Goal: Information Seeking & Learning: Compare options

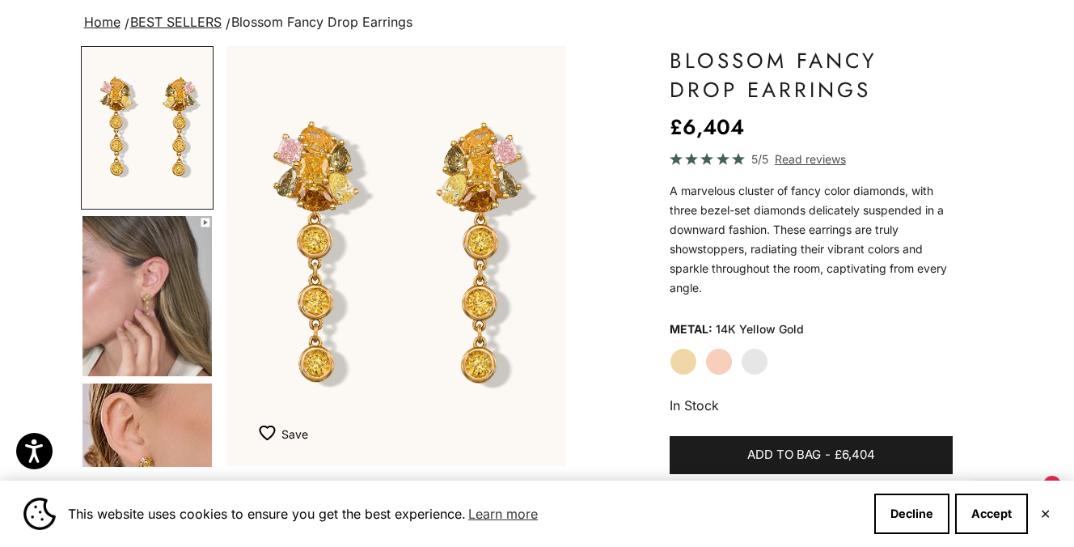
scroll to position [129, 0]
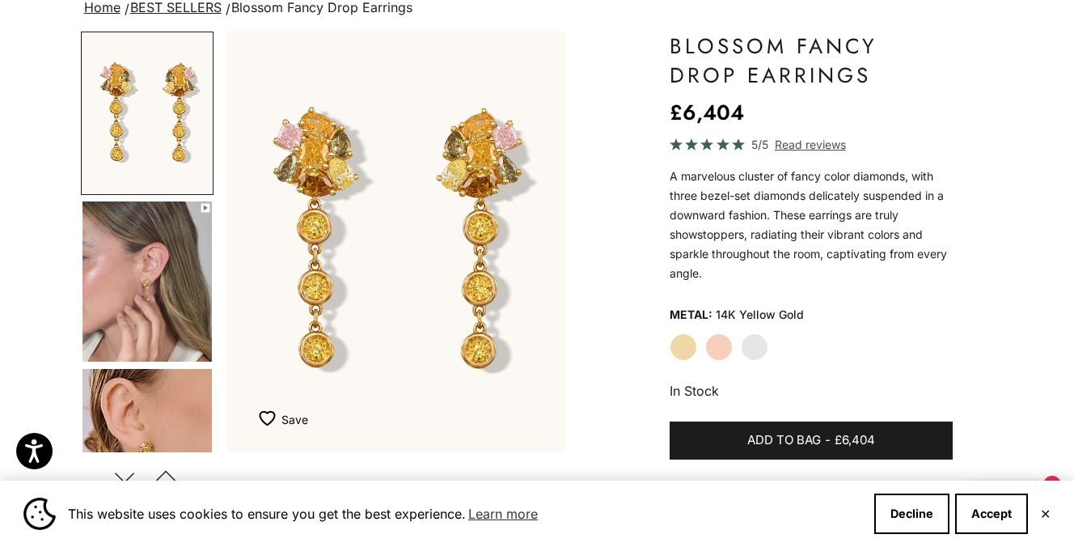
click at [139, 443] on img "Go to item 5" at bounding box center [146, 449] width 129 height 160
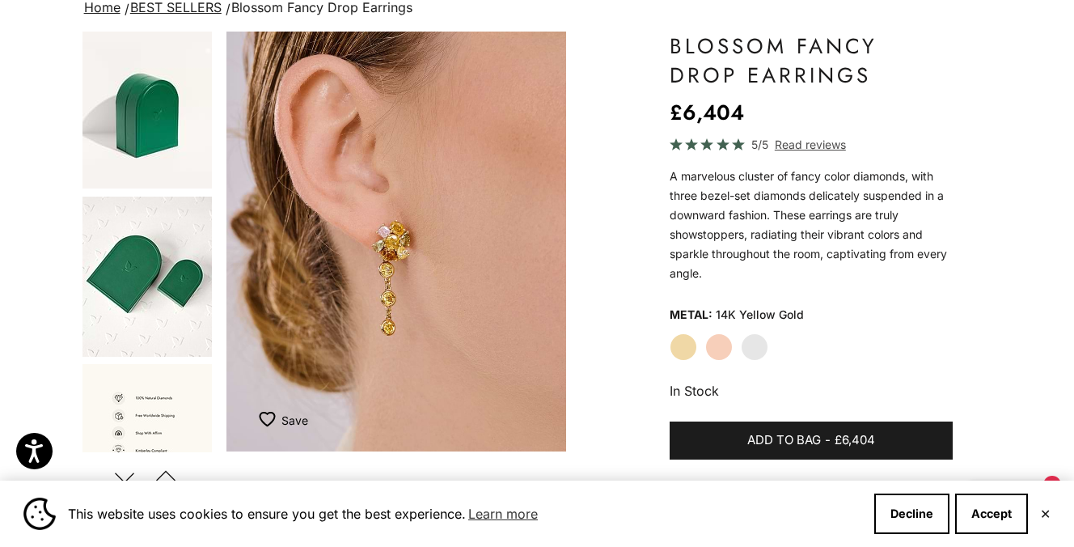
scroll to position [1092, 0]
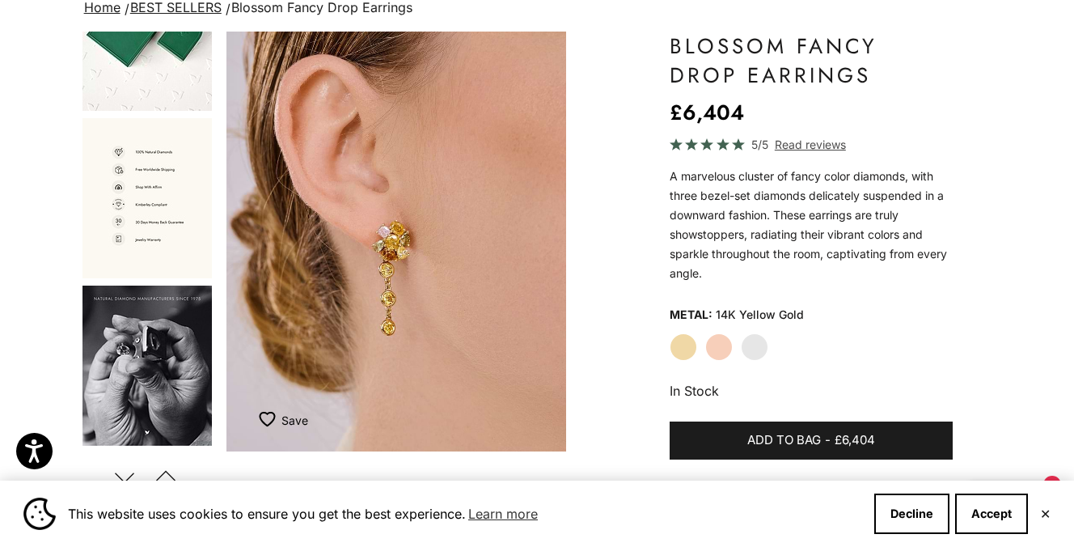
click at [718, 340] on label "Rose Gold" at bounding box center [718, 346] width 27 height 27
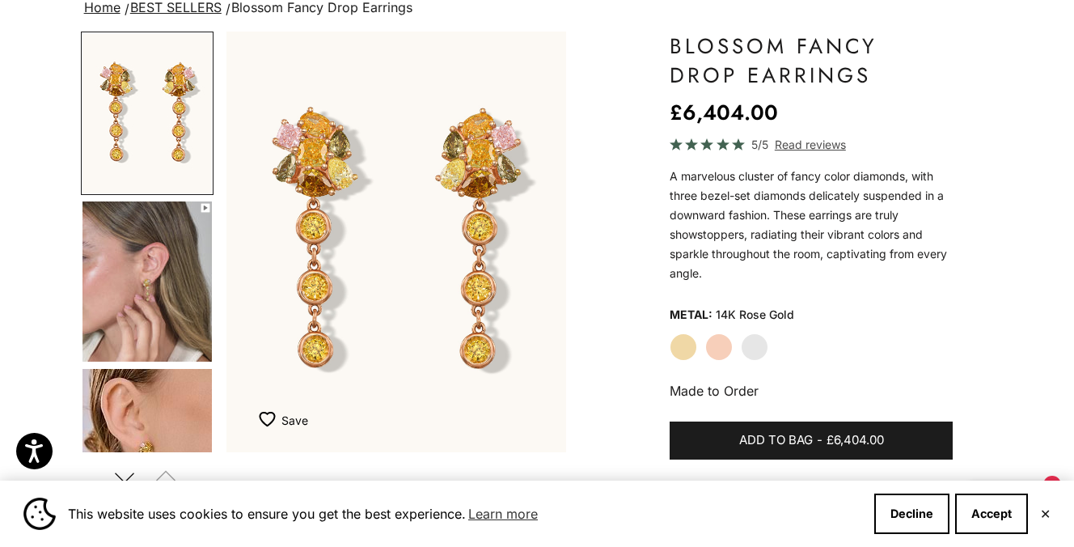
click at [753, 345] on label "White Gold" at bounding box center [754, 346] width 27 height 27
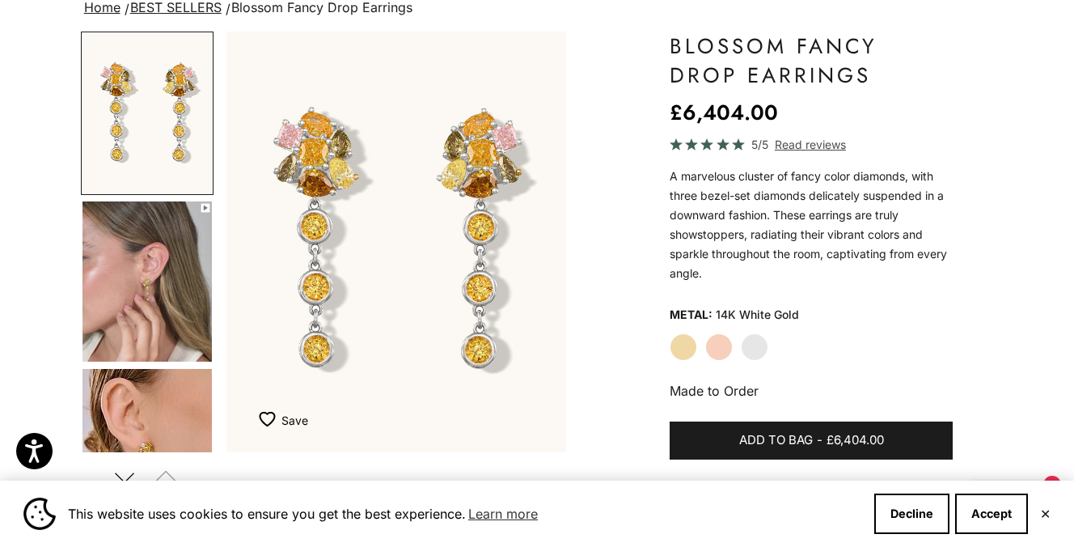
click at [678, 340] on label "Yellow Gold" at bounding box center [683, 346] width 27 height 27
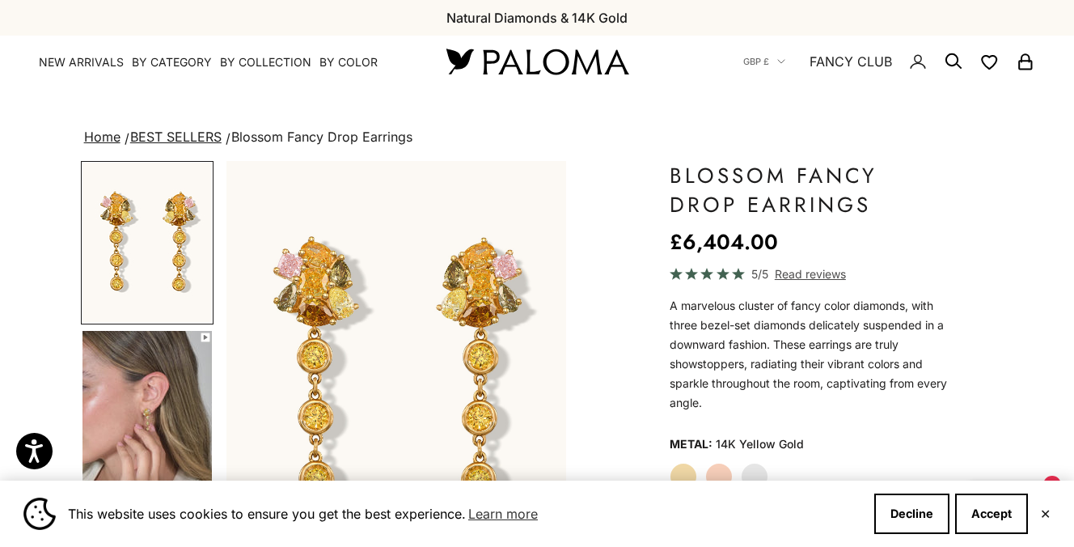
click at [168, 135] on link "BEST SELLERS" at bounding box center [175, 137] width 91 height 16
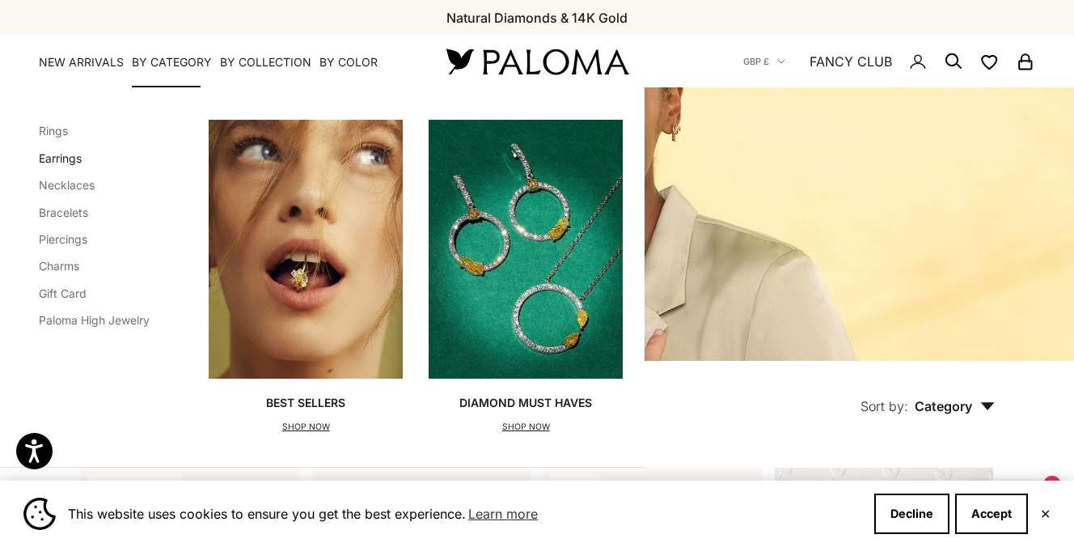
click at [69, 158] on link "Earrings" at bounding box center [60, 158] width 43 height 14
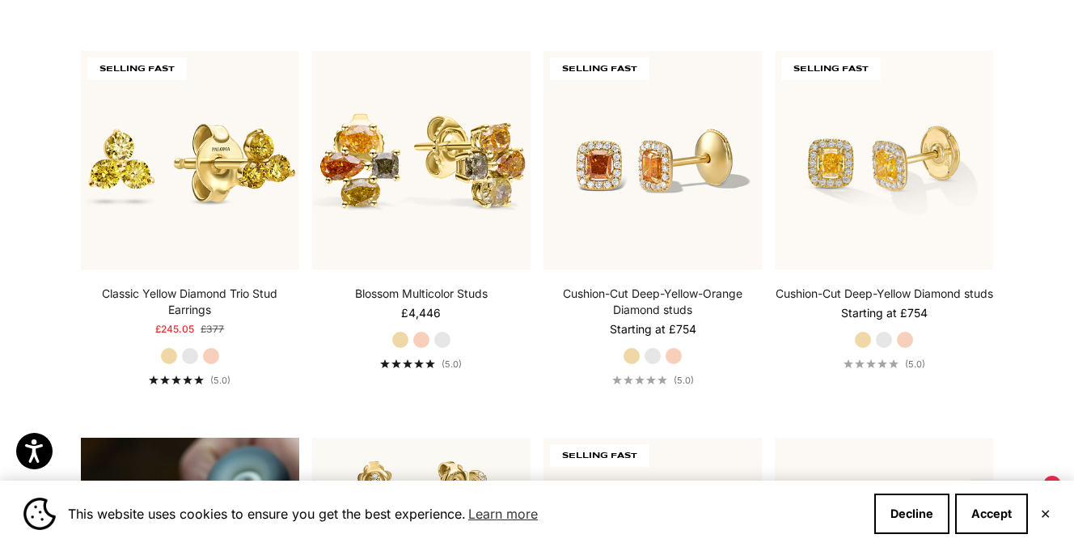
scroll to position [809, 0]
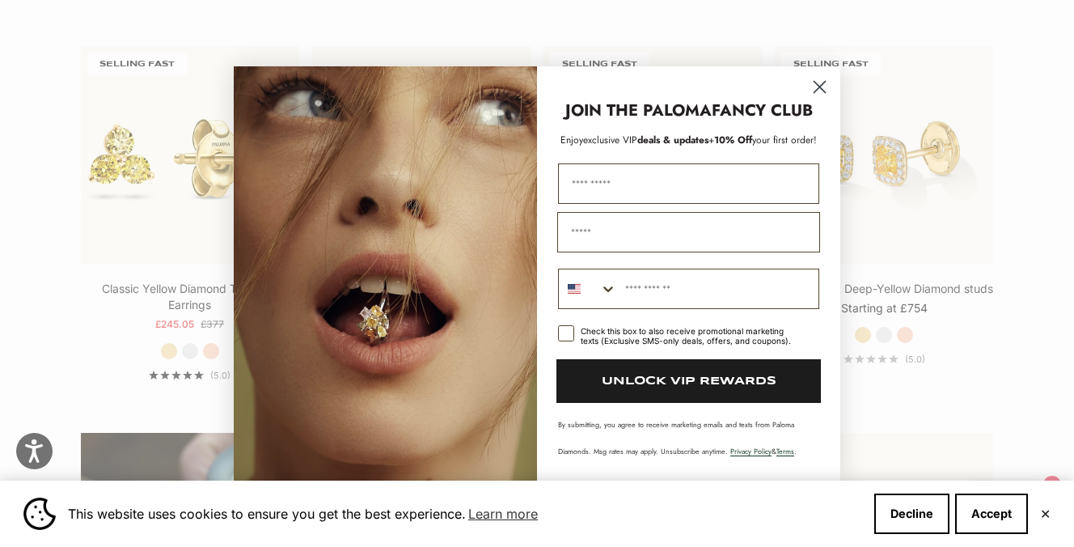
click at [823, 84] on icon "Close dialog" at bounding box center [819, 87] width 11 height 11
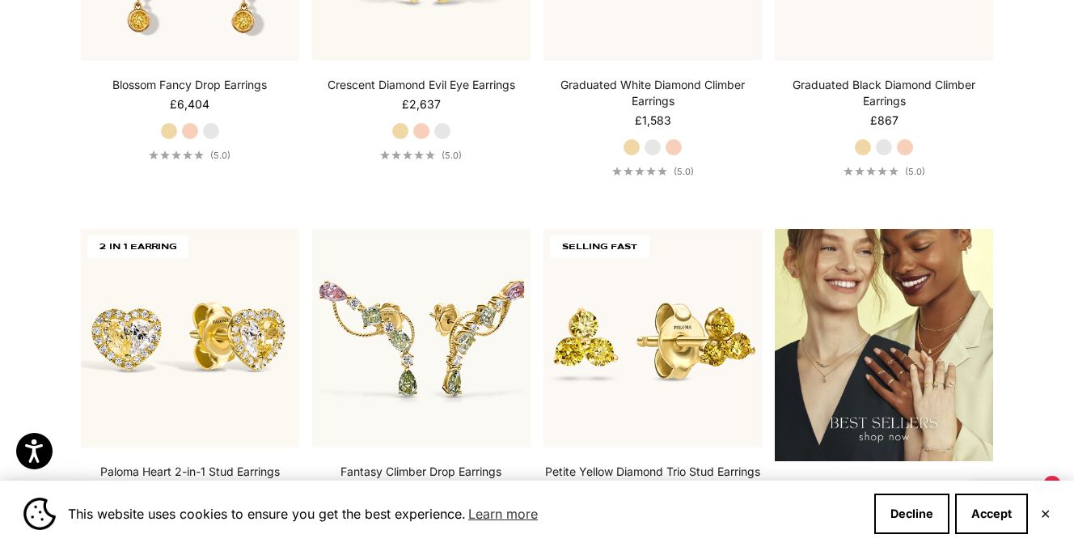
scroll to position [1834, 0]
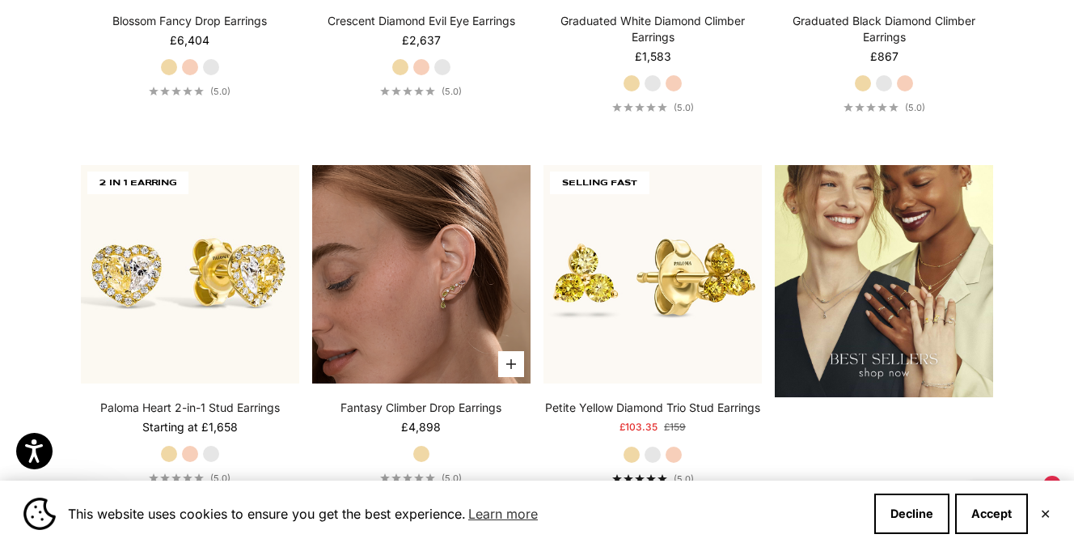
click at [426, 275] on img at bounding box center [421, 274] width 218 height 218
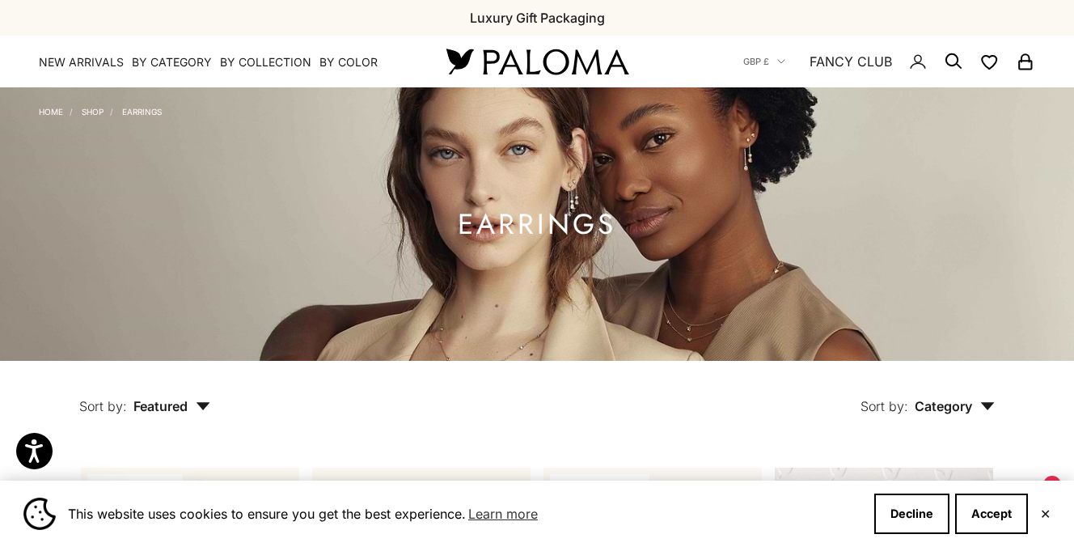
scroll to position [6, 0]
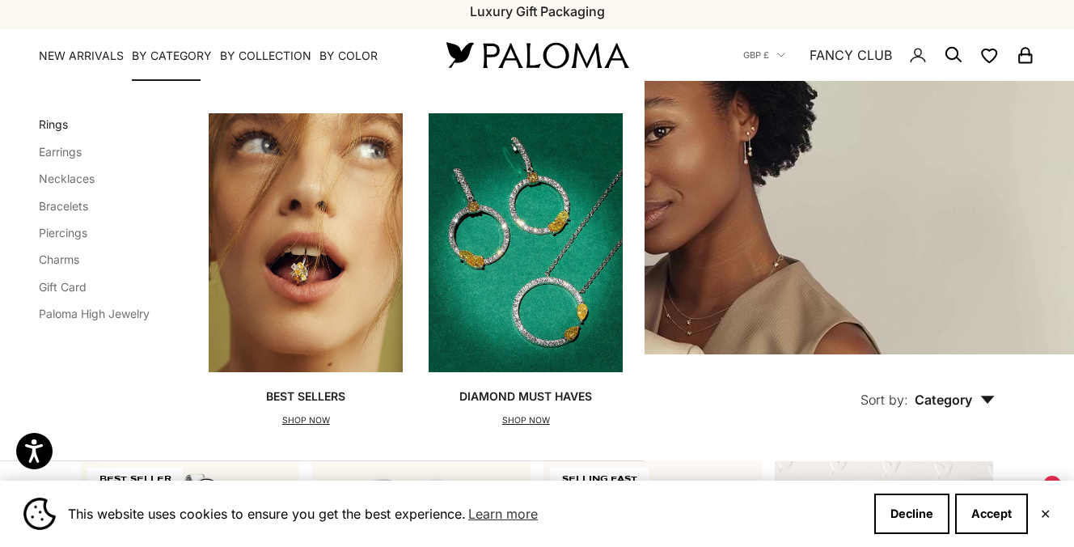
click at [59, 123] on link "Rings" at bounding box center [53, 124] width 29 height 14
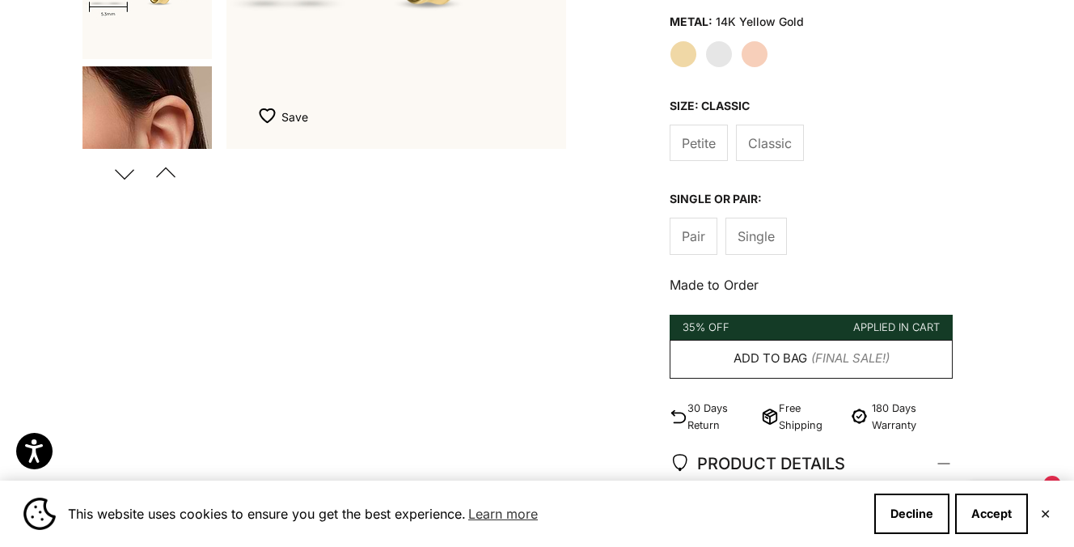
scroll to position [442, 0]
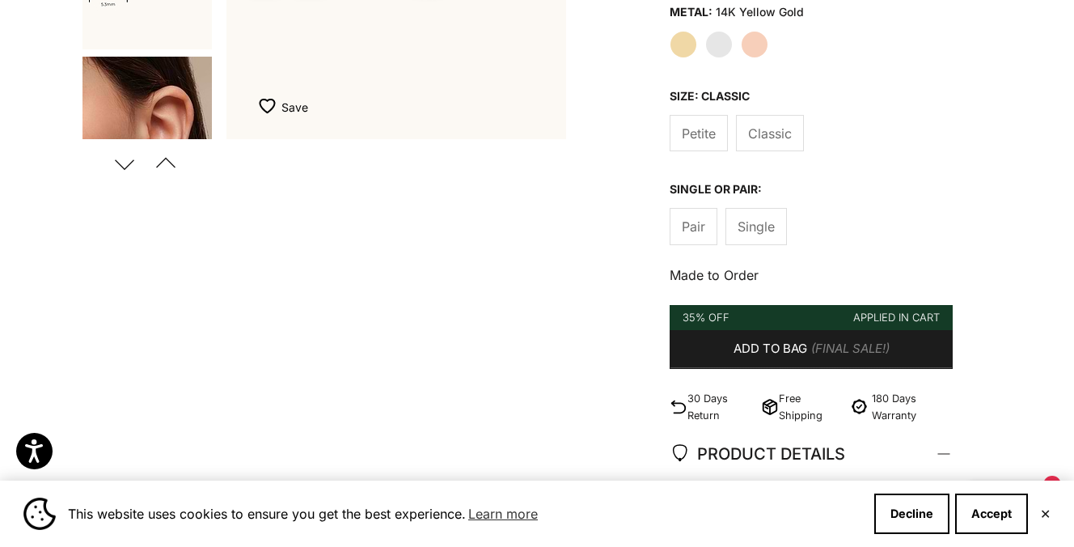
click at [765, 210] on label "Single" at bounding box center [755, 226] width 61 height 36
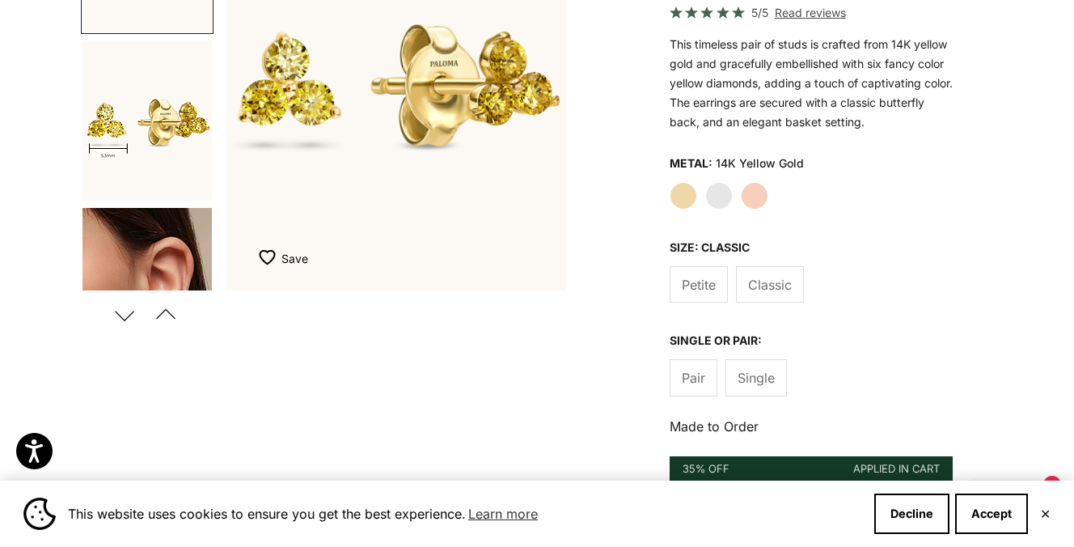
scroll to position [297, 0]
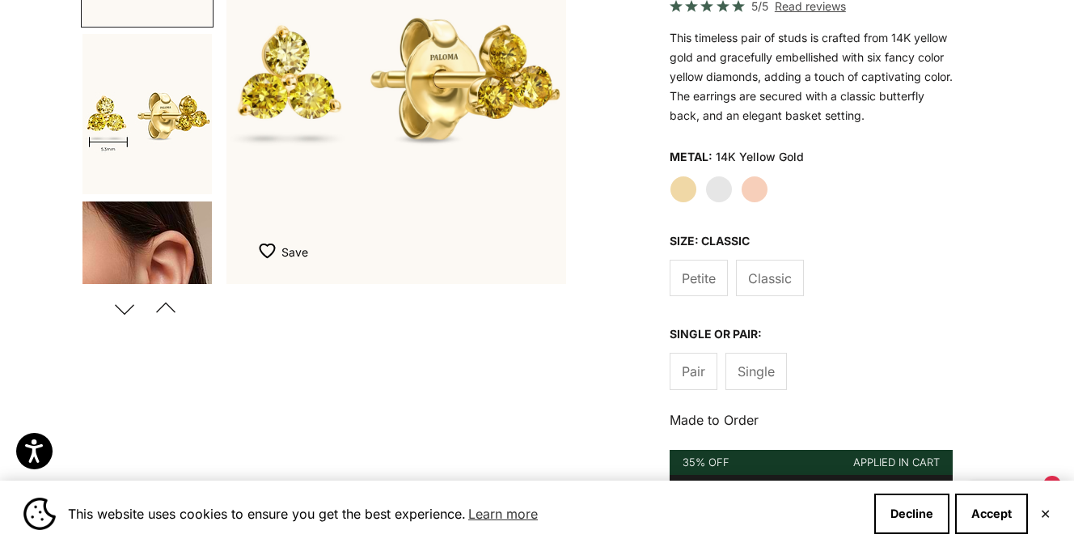
click at [689, 375] on span "Pair" at bounding box center [693, 371] width 23 height 21
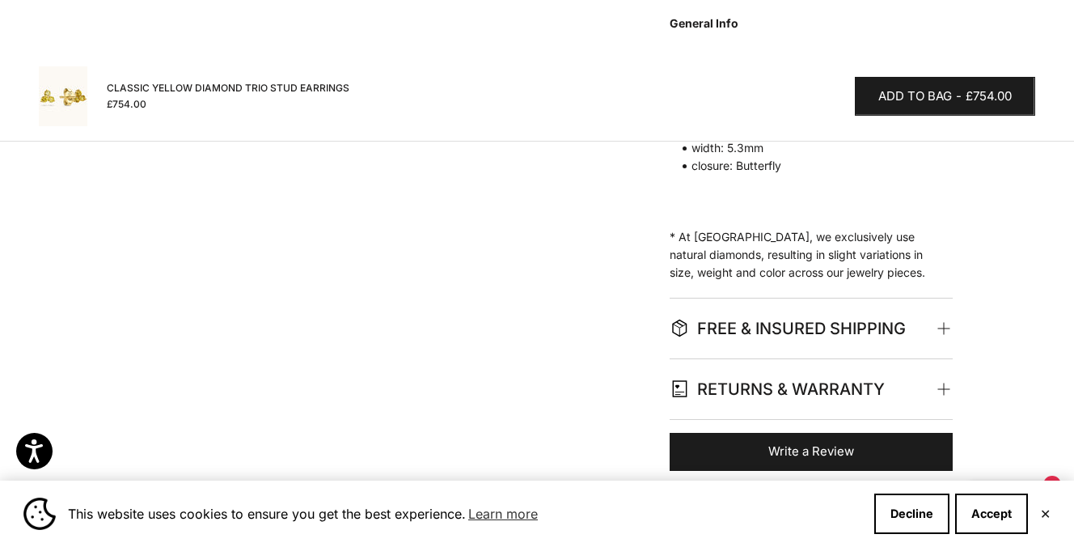
scroll to position [920, 0]
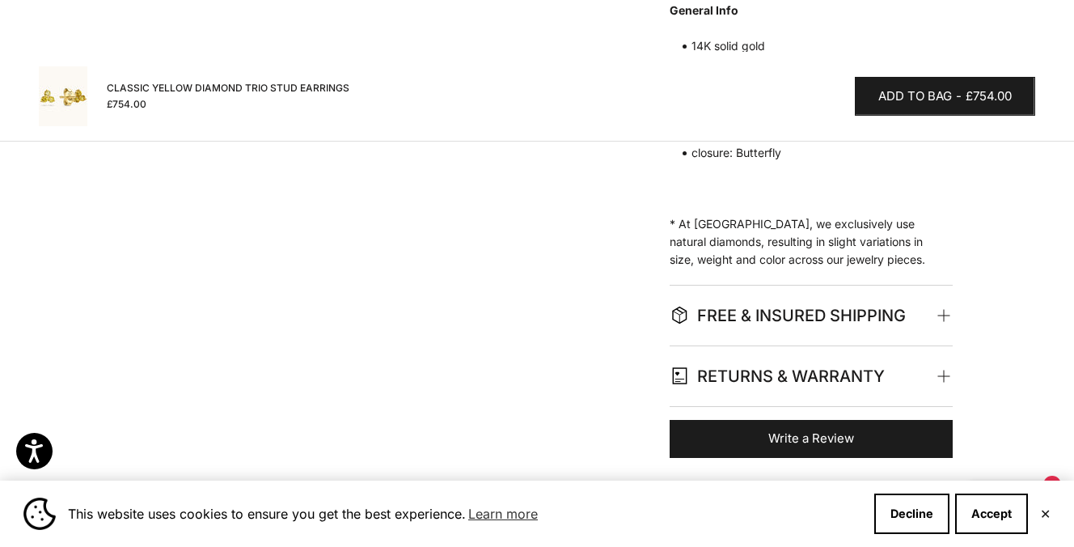
click at [805, 245] on p "General Info 14K solid gold Natural, conflict free yellow diamonds Center: 3 na…" at bounding box center [803, 135] width 267 height 267
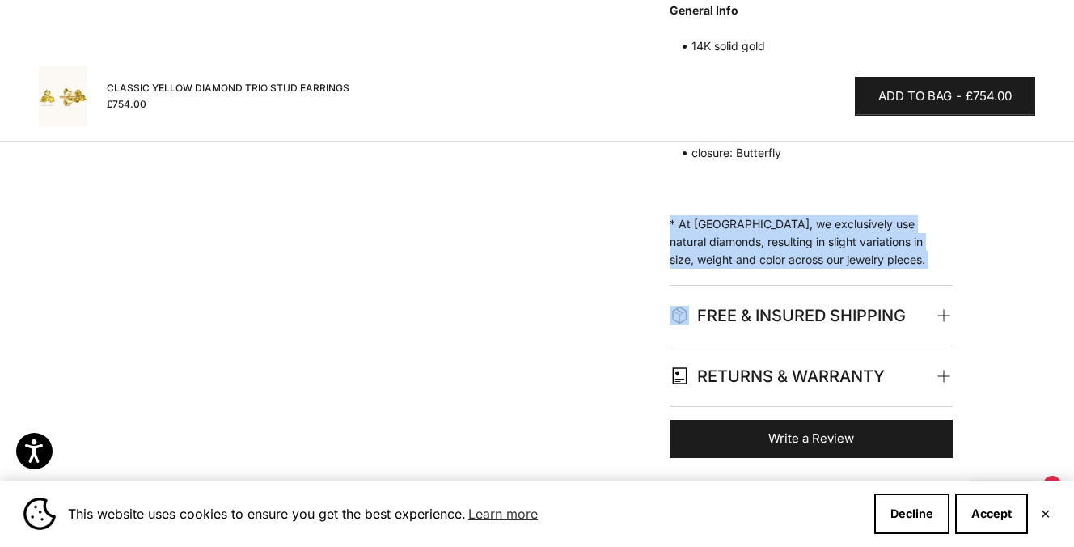
click at [814, 313] on span "FREE & INSURED SHIPPING" at bounding box center [788, 315] width 236 height 27
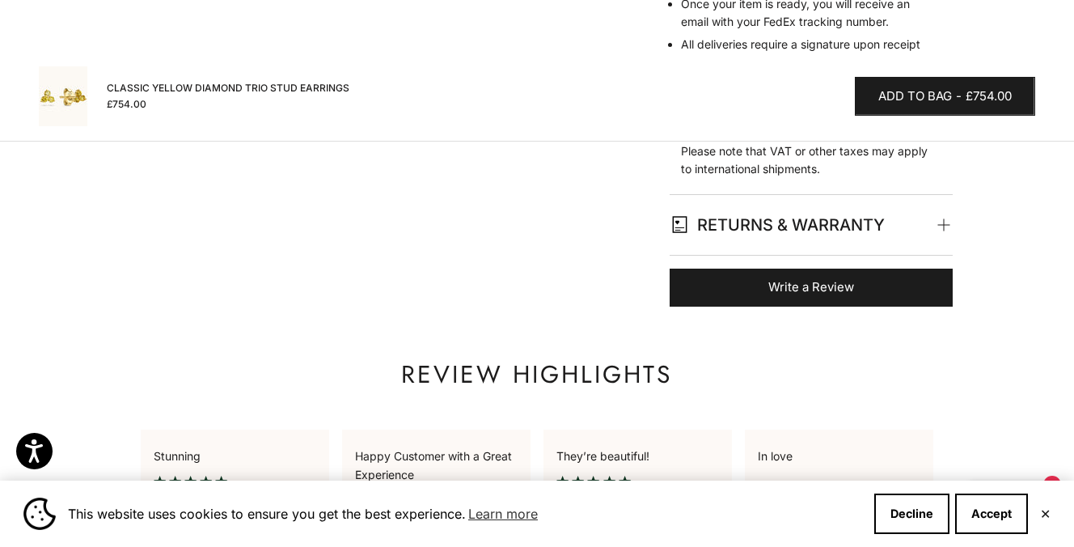
scroll to position [1536, 0]
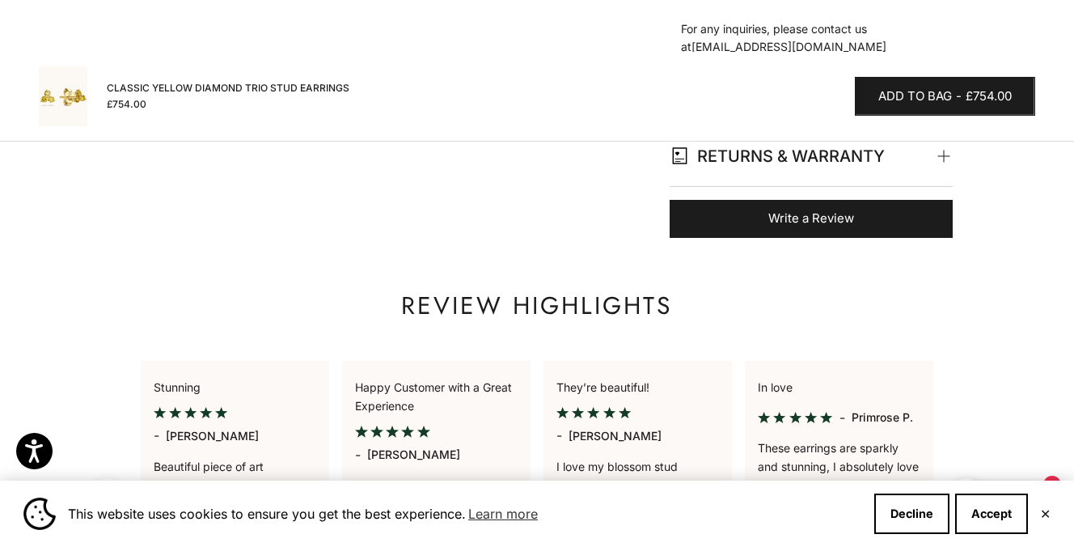
click at [803, 155] on span "RETURNS & WARRANTY" at bounding box center [777, 155] width 215 height 27
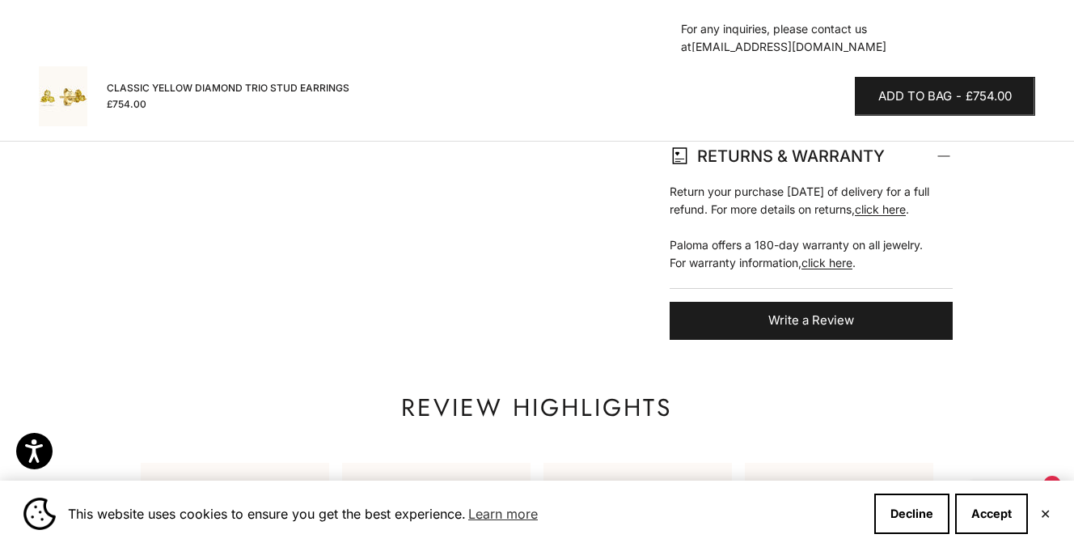
click at [803, 155] on span "RETURNS & WARRANTY" at bounding box center [777, 155] width 215 height 27
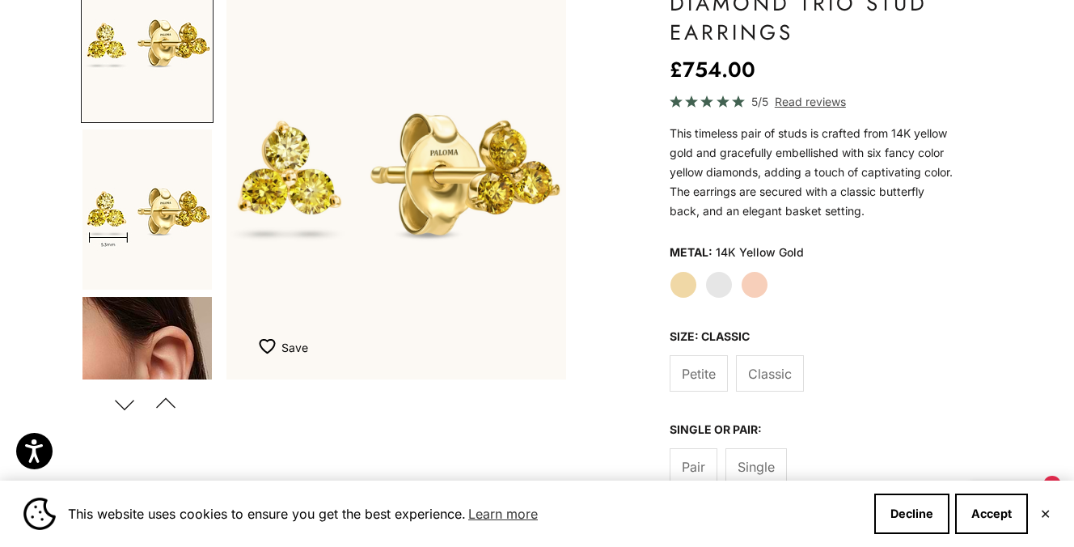
scroll to position [191, 0]
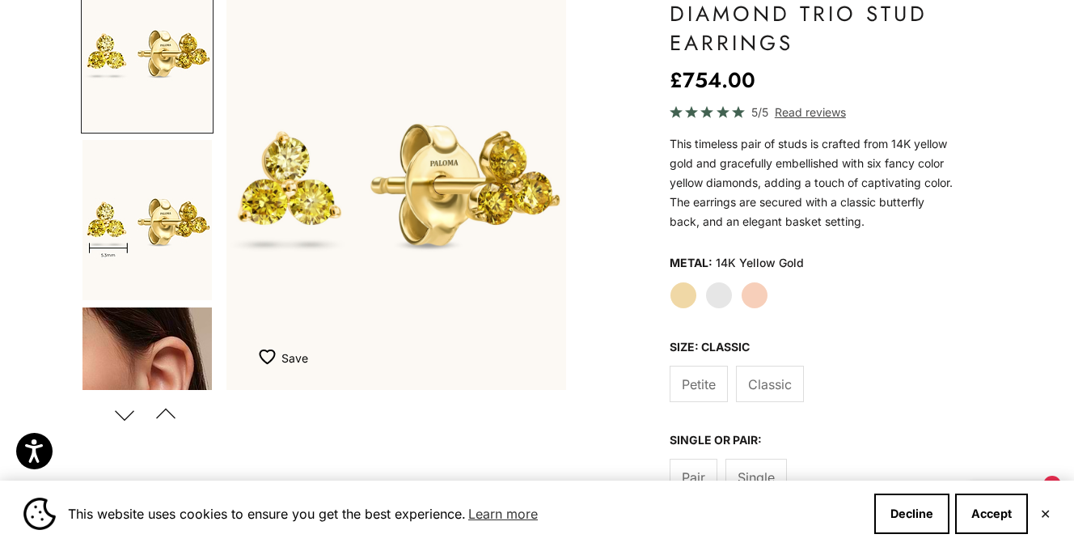
click at [748, 171] on p "This timeless pair of studs is crafted from 14K yellow gold and gracefully embe…" at bounding box center [811, 182] width 283 height 97
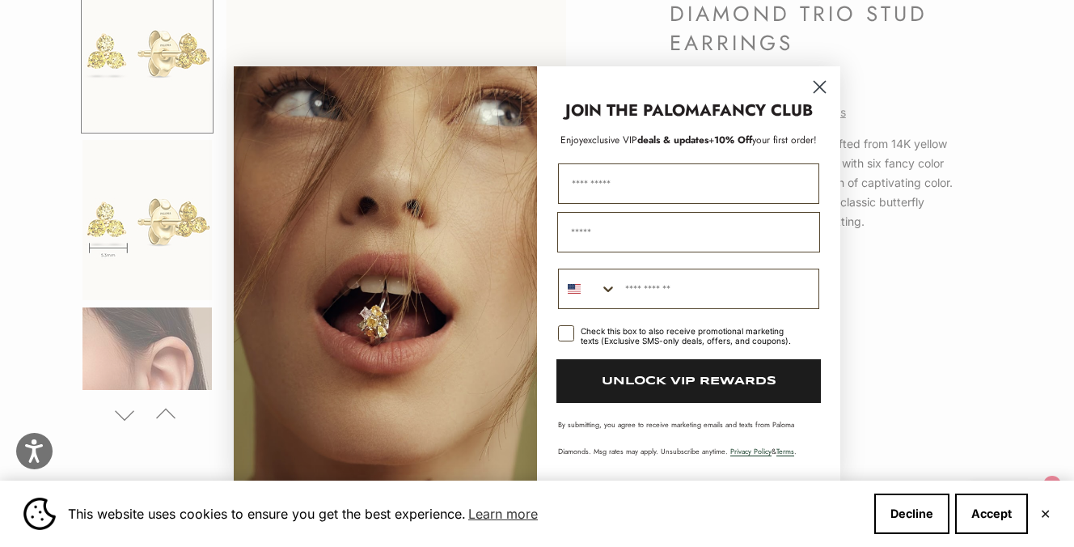
click at [818, 78] on circle "Close dialog" at bounding box center [819, 87] width 27 height 27
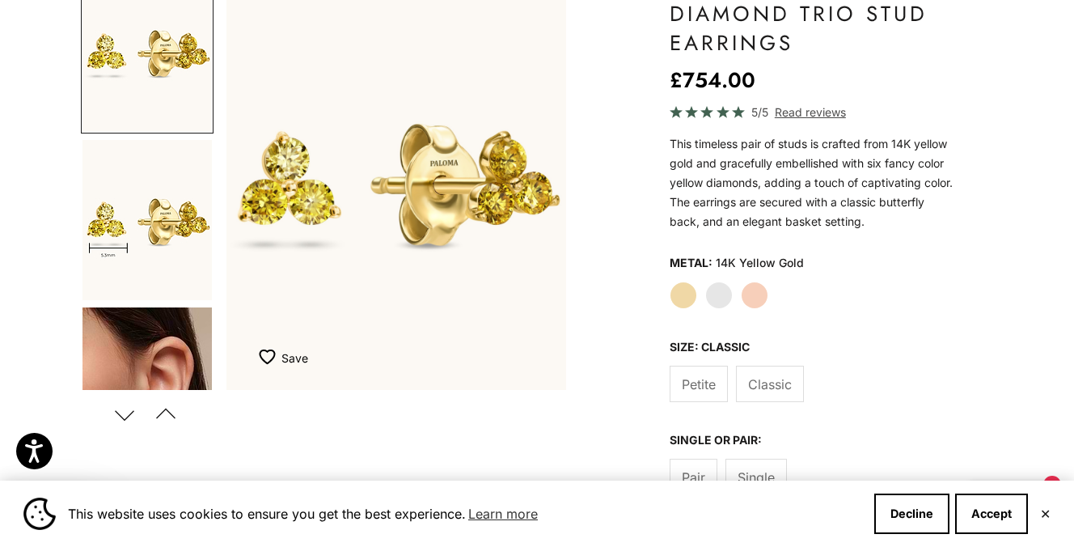
click at [120, 274] on img "Go to item 2" at bounding box center [146, 220] width 129 height 160
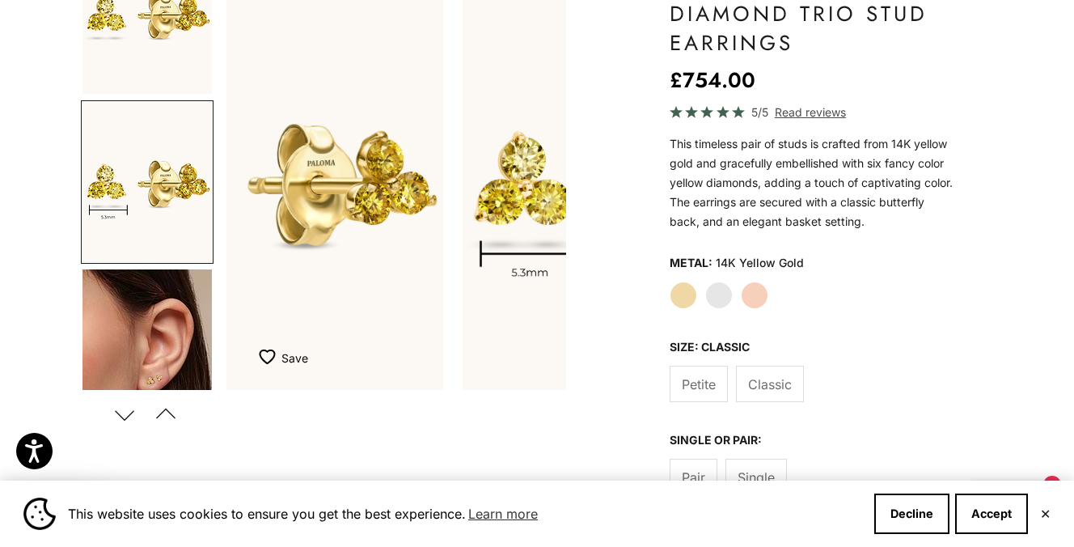
scroll to position [39, 0]
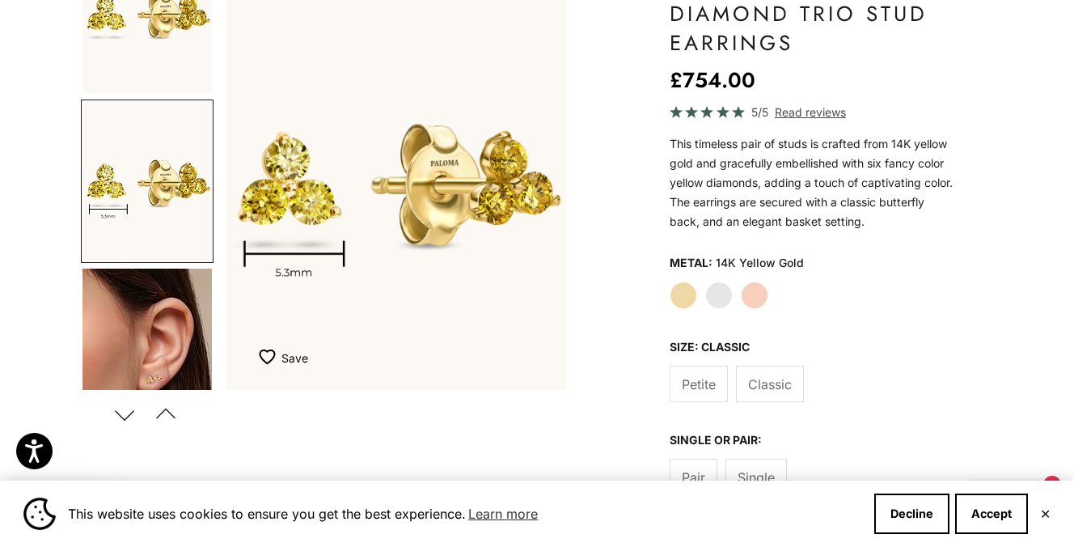
click at [133, 298] on img "Go to item 5" at bounding box center [146, 348] width 129 height 160
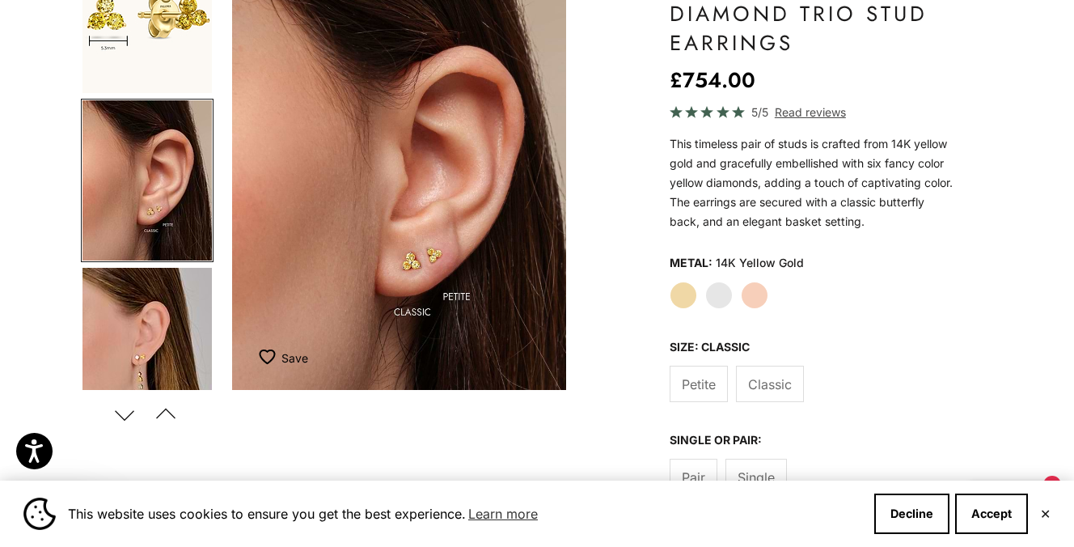
scroll to position [0, 719]
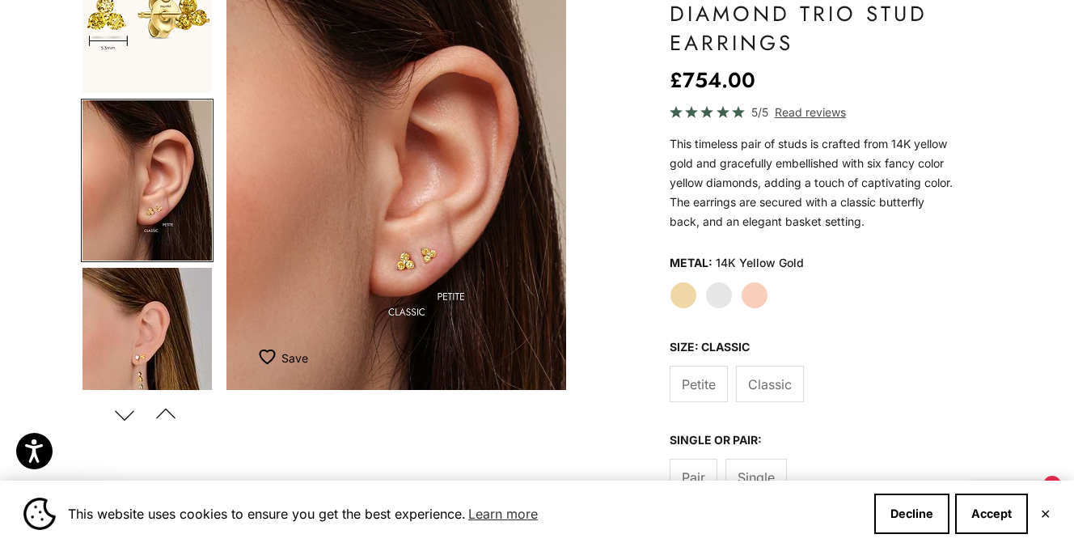
click at [437, 265] on img "Item 5 of 16" at bounding box center [396, 180] width 340 height 420
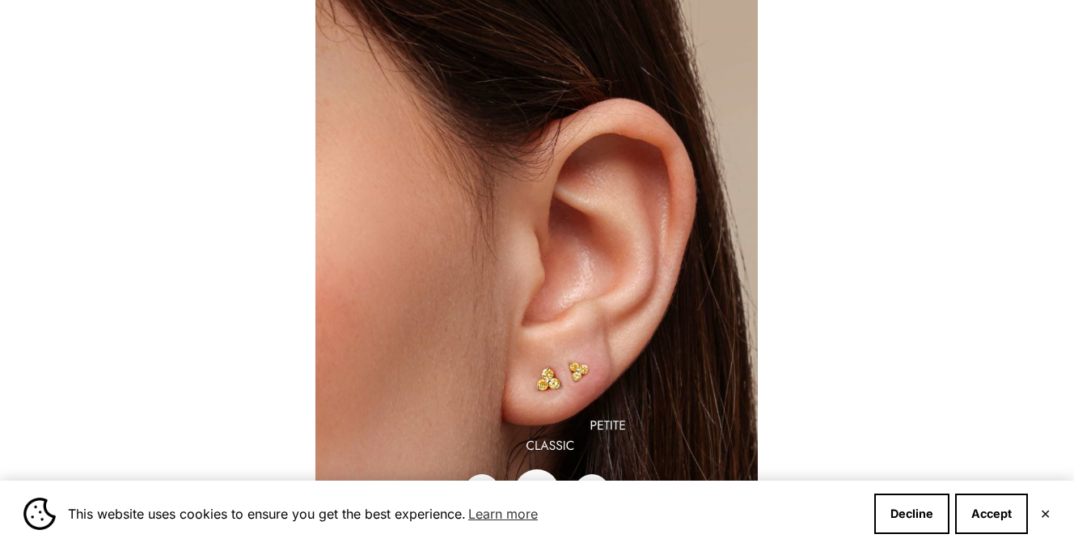
click at [541, 343] on img at bounding box center [536, 273] width 442 height 547
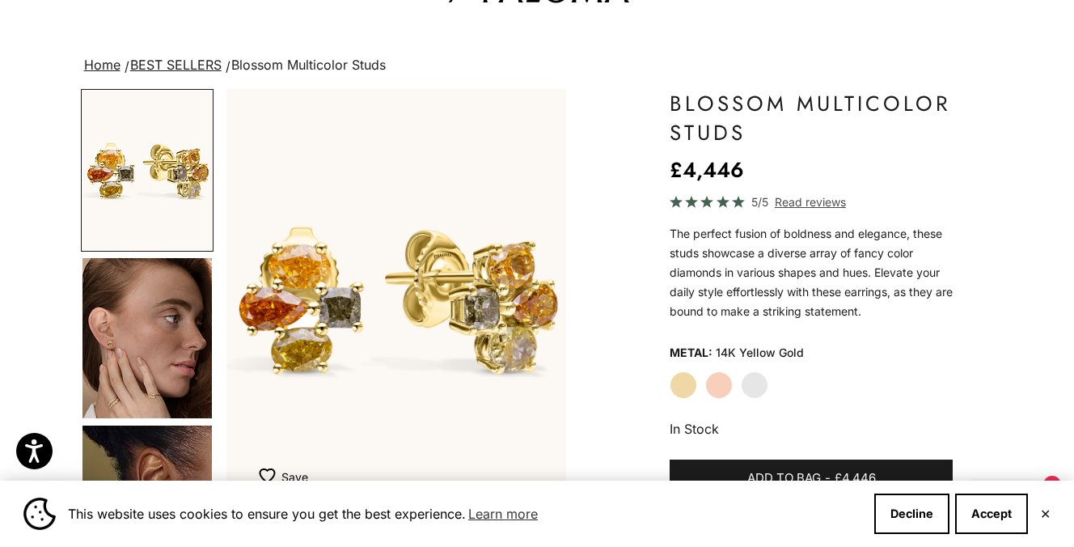
scroll to position [88, 0]
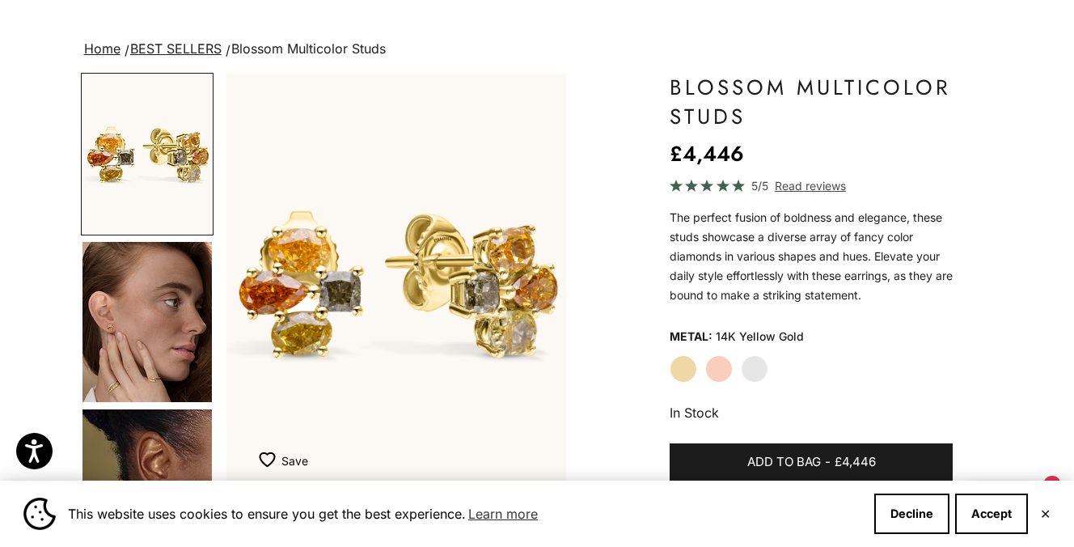
click at [167, 336] on img "Go to item 4" at bounding box center [146, 322] width 129 height 160
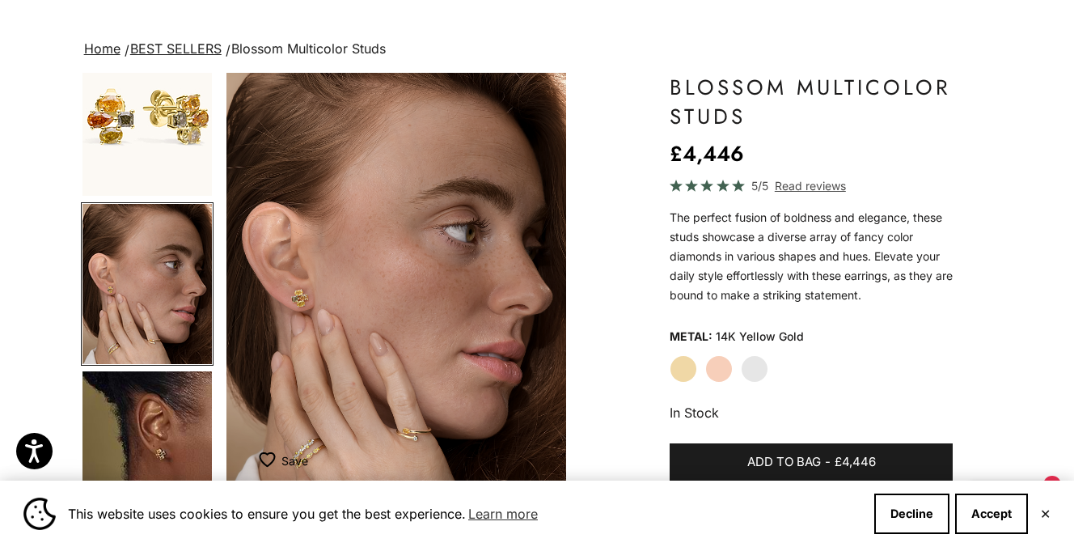
scroll to position [0, 359]
click at [305, 302] on img "Item 4 of 14" at bounding box center [396, 283] width 340 height 420
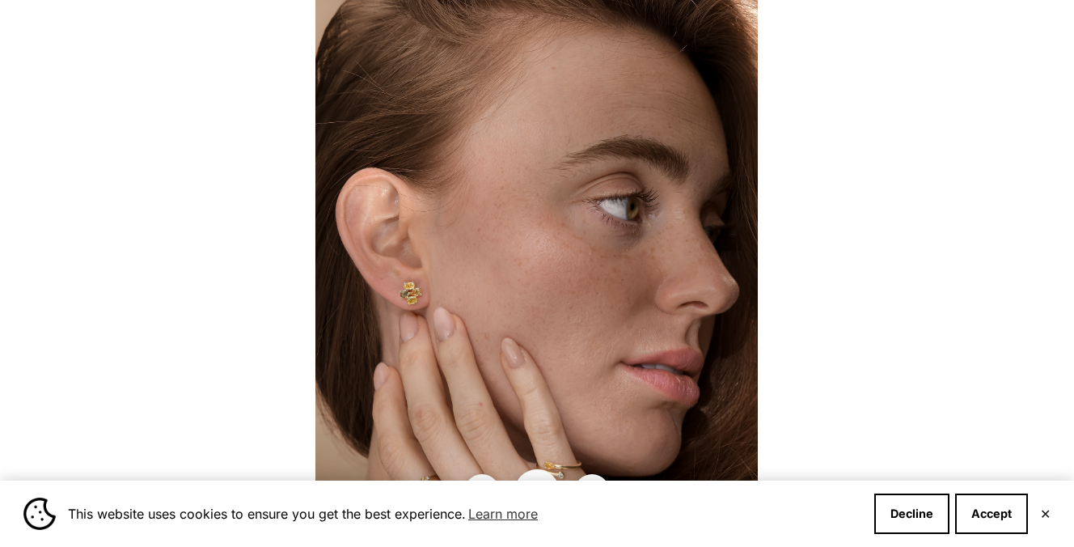
click at [471, 314] on img at bounding box center [536, 273] width 442 height 547
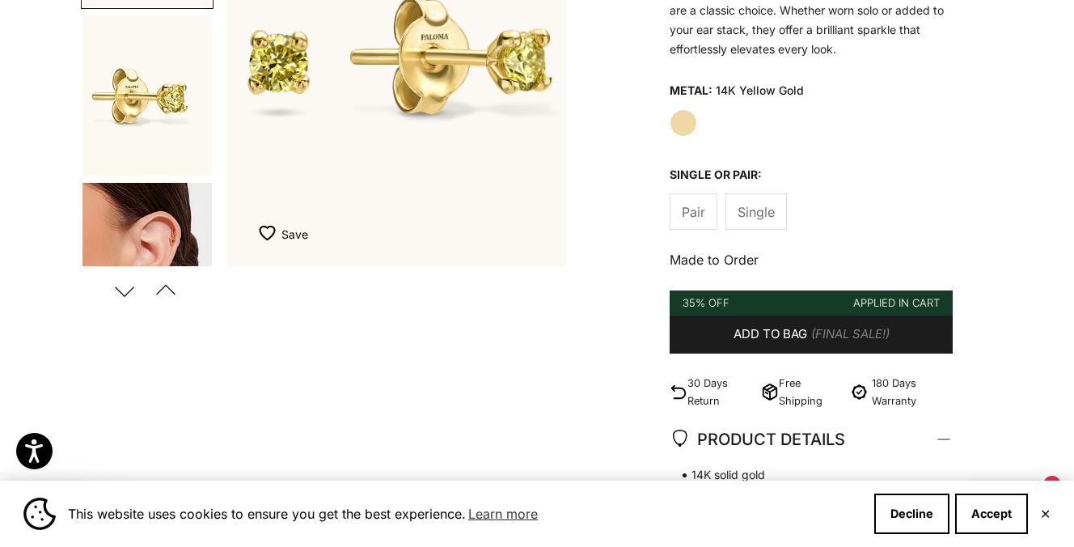
scroll to position [331, 0]
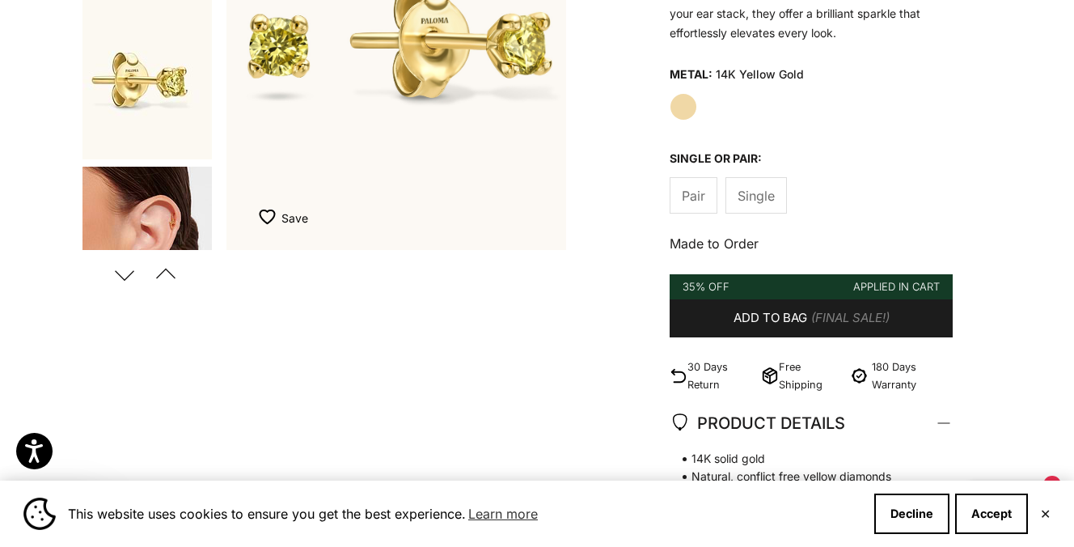
click at [180, 216] on img "Go to item 3" at bounding box center [146, 247] width 129 height 160
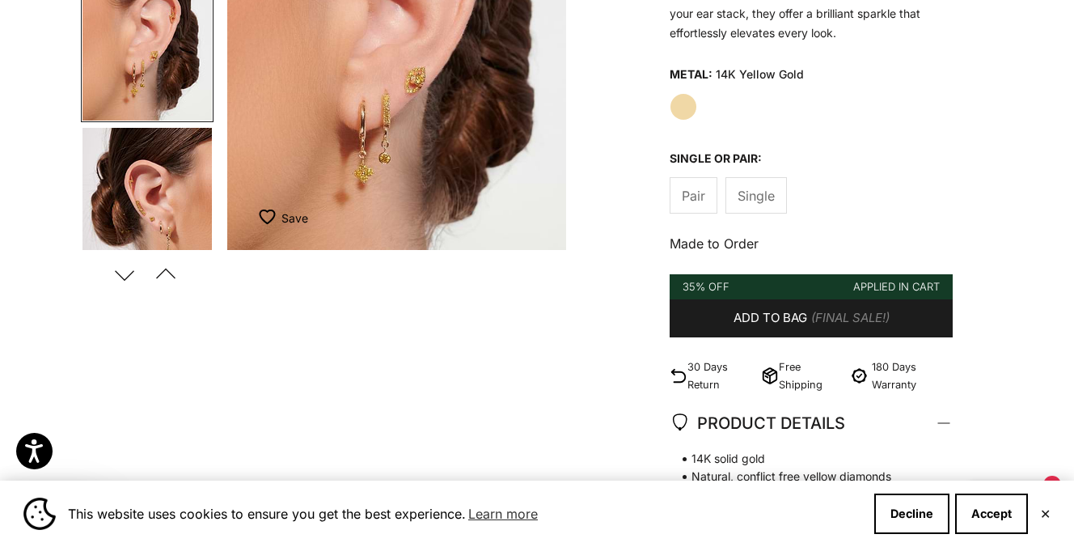
scroll to position [0, 719]
click at [412, 108] on img "Item 3 of 11" at bounding box center [396, 40] width 340 height 420
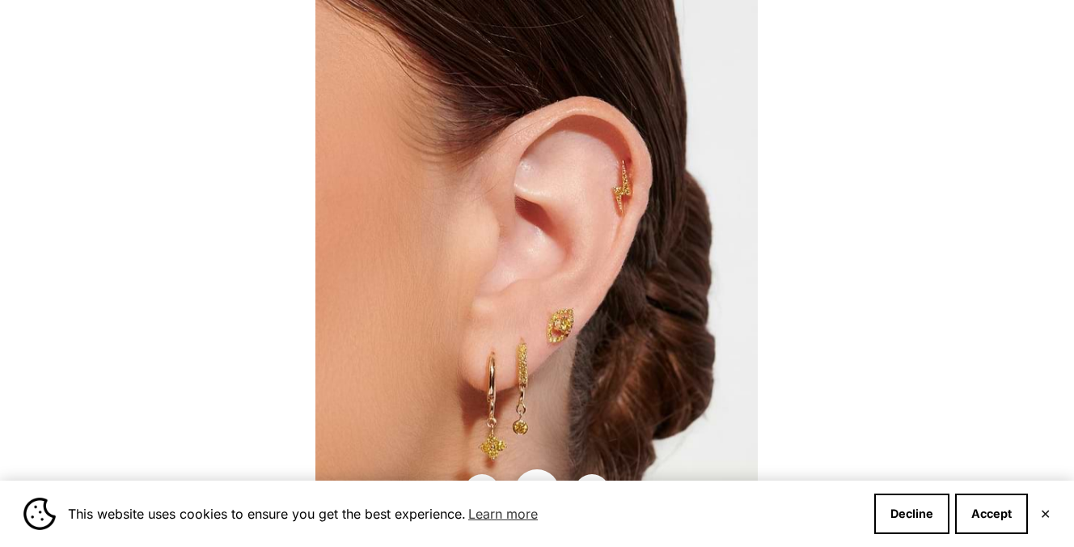
click at [572, 325] on img at bounding box center [536, 273] width 442 height 547
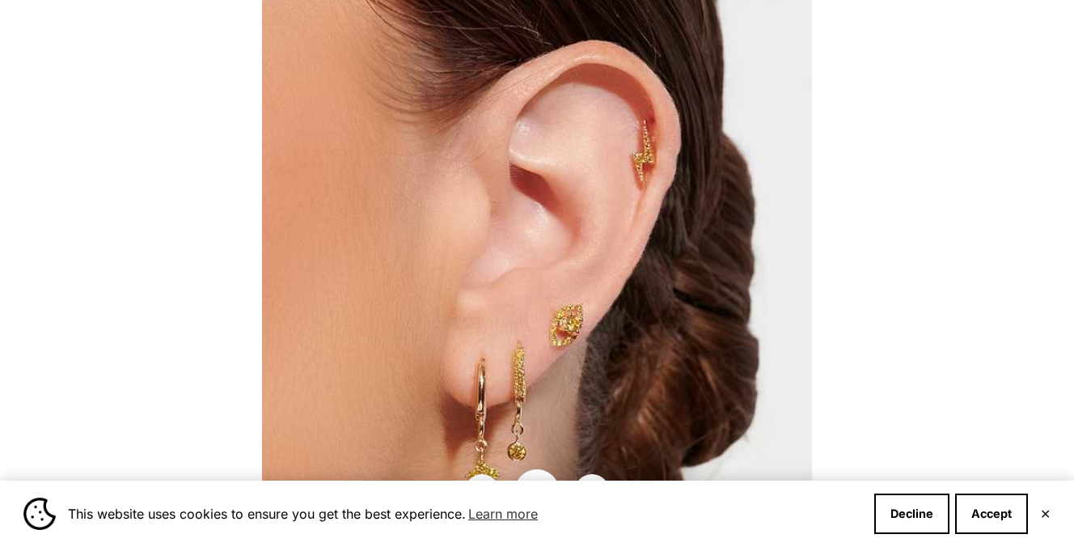
click at [572, 325] on img at bounding box center [537, 260] width 550 height 679
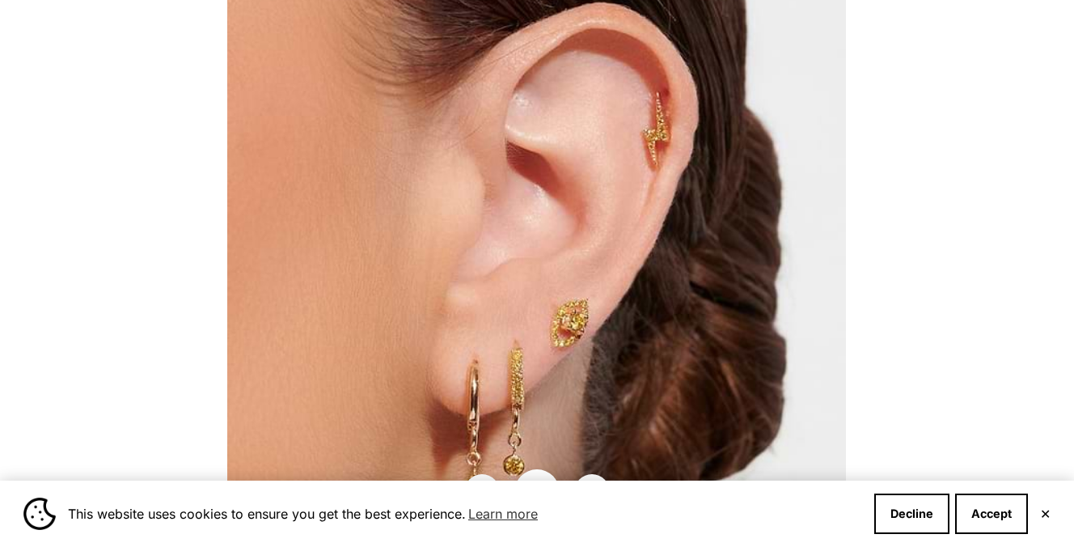
click at [1047, 509] on button "✕" at bounding box center [1045, 514] width 11 height 10
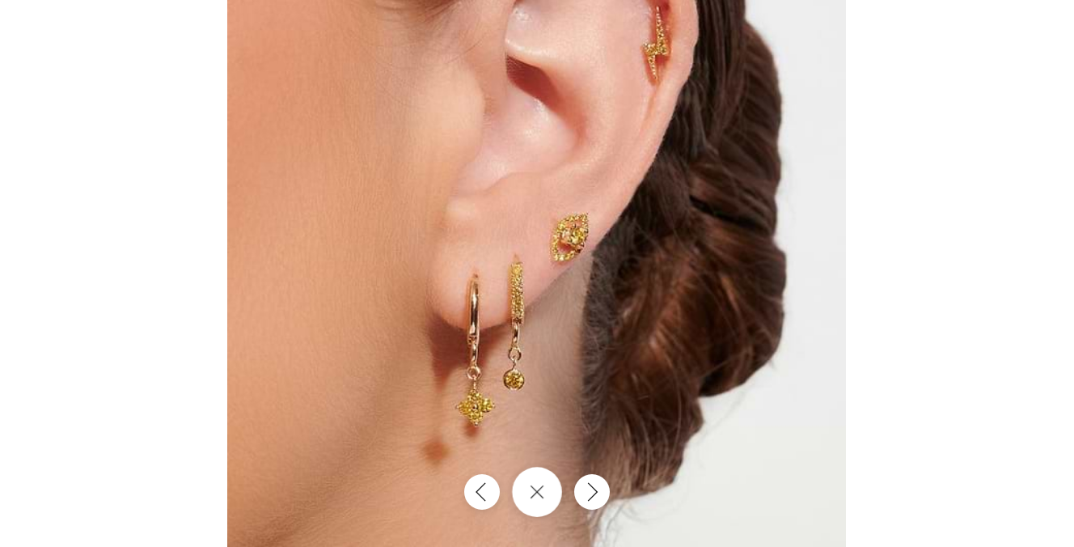
click at [552, 492] on button "Close gallery" at bounding box center [537, 492] width 50 height 50
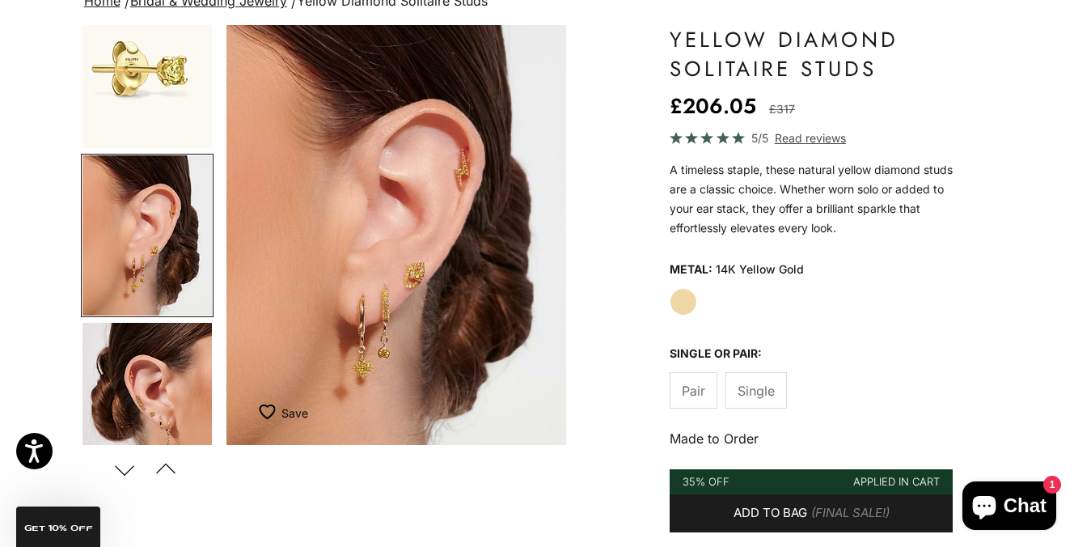
scroll to position [196, 0]
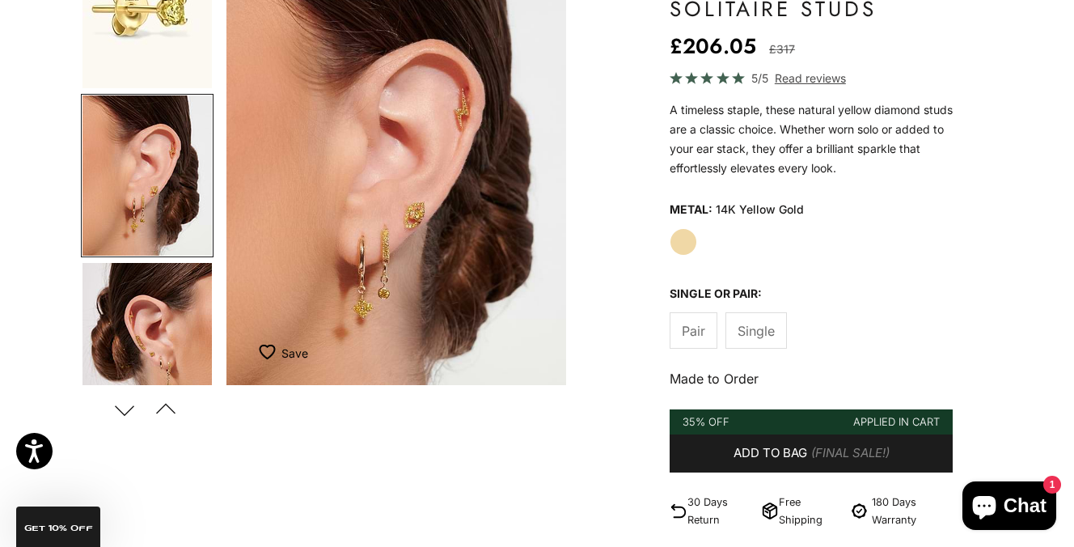
click at [112, 329] on img "Go to item 4" at bounding box center [146, 343] width 129 height 160
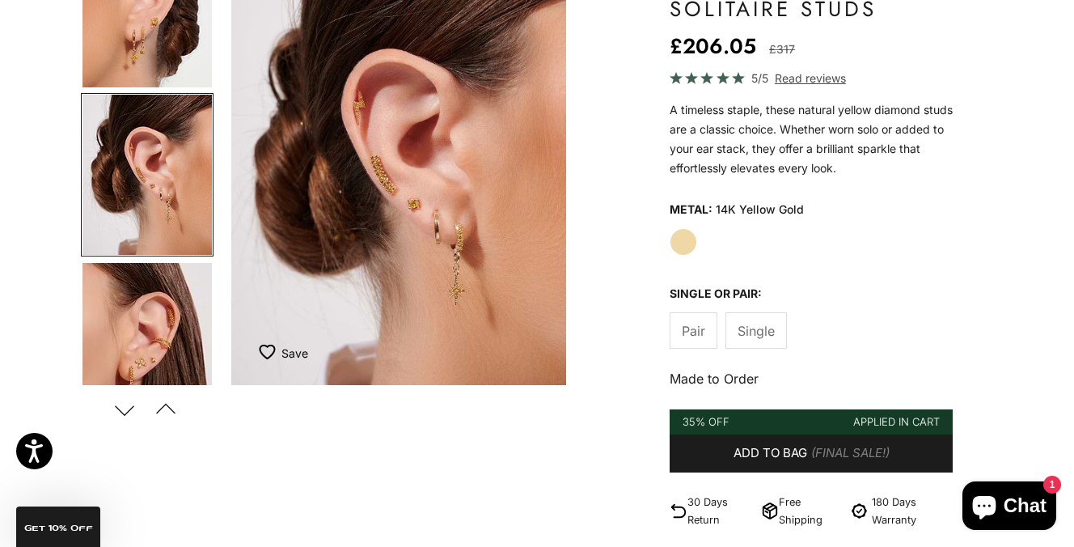
scroll to position [0, 1078]
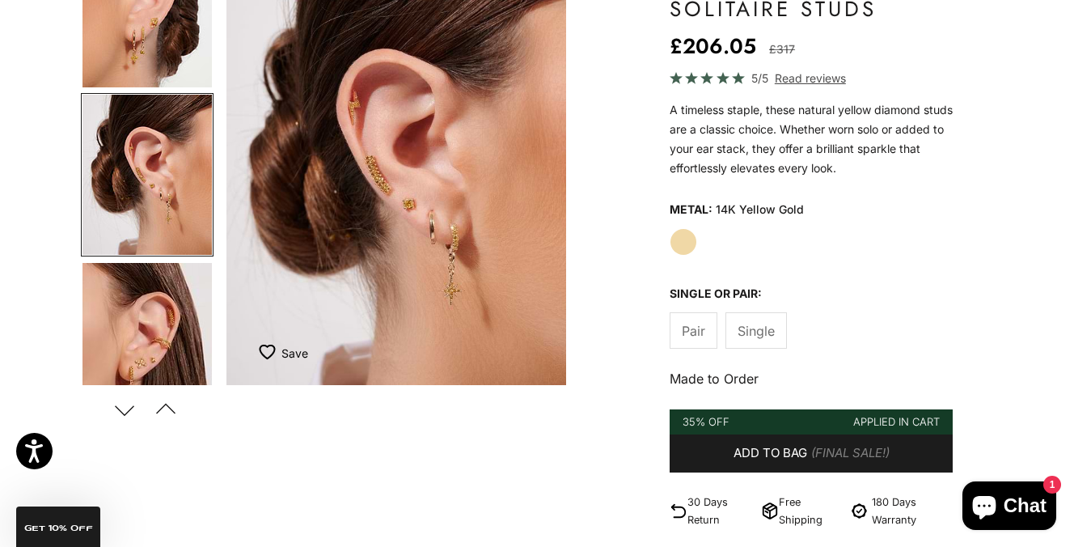
click at [425, 212] on img "Item 4 of 11" at bounding box center [396, 175] width 340 height 420
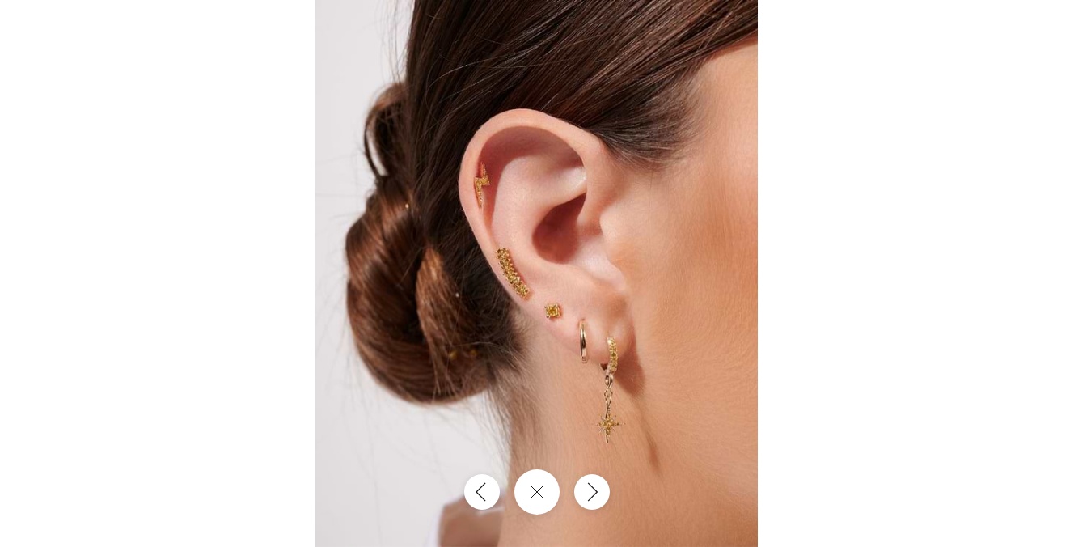
click at [573, 331] on img at bounding box center [536, 273] width 442 height 547
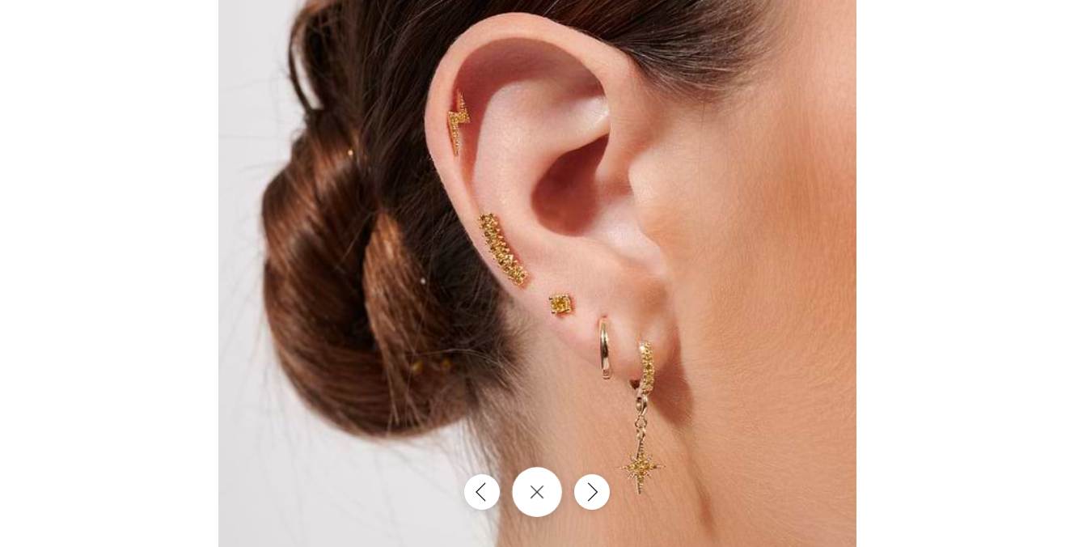
click at [539, 488] on icon "Close gallery" at bounding box center [536, 491] width 12 height 12
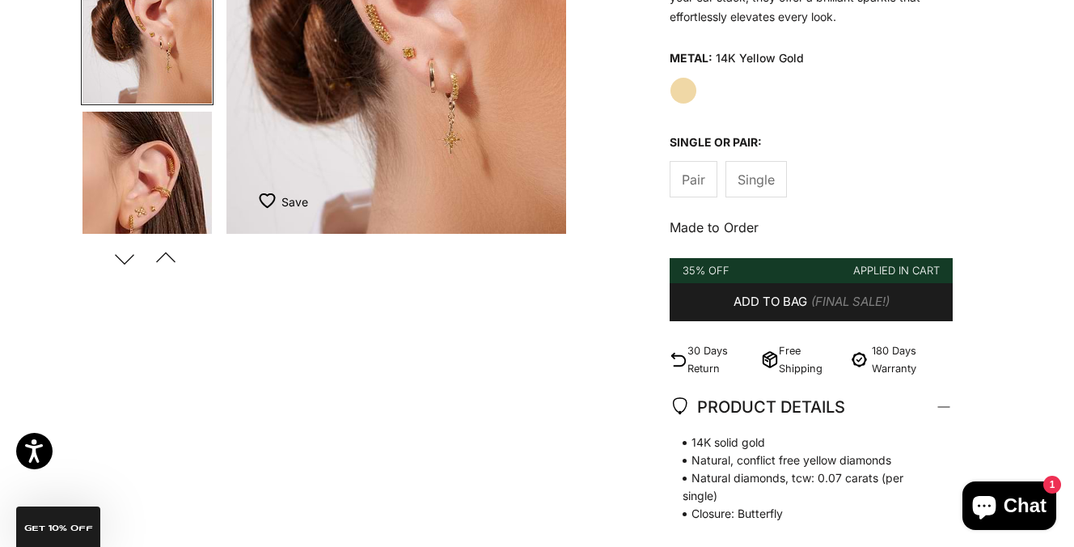
scroll to position [238, 0]
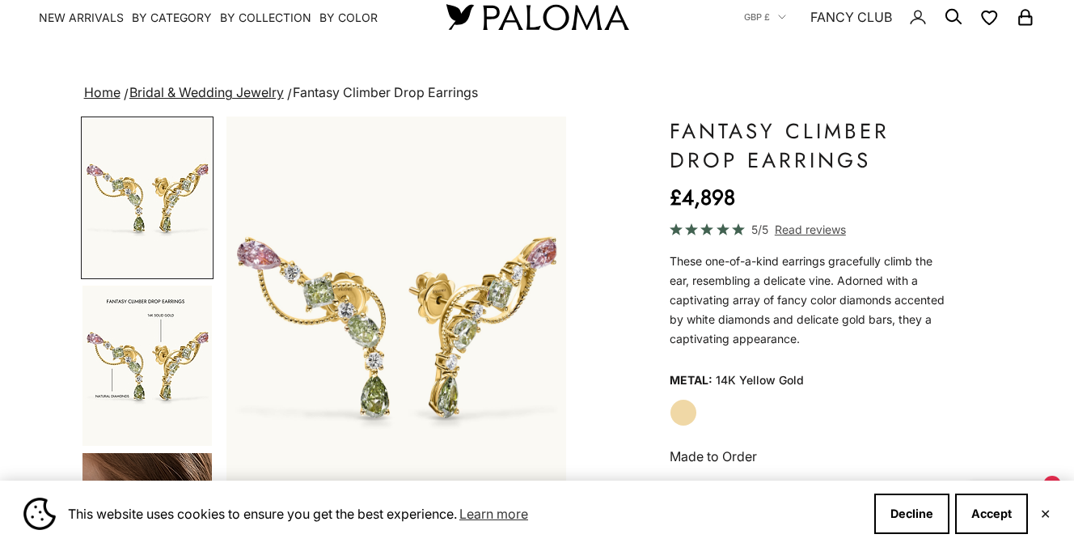
scroll to position [265, 0]
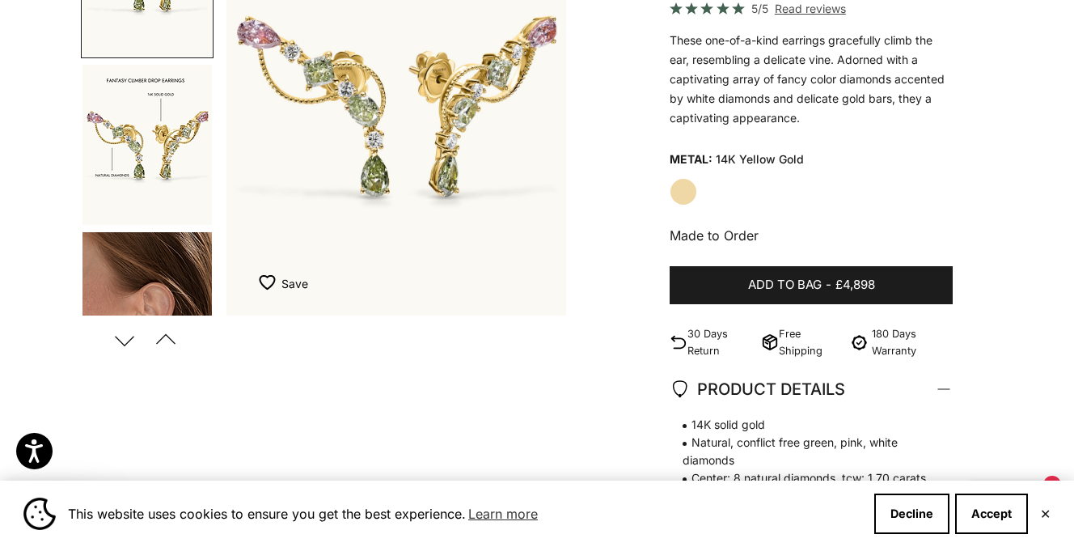
click at [154, 281] on img "Go to item 3" at bounding box center [146, 312] width 129 height 160
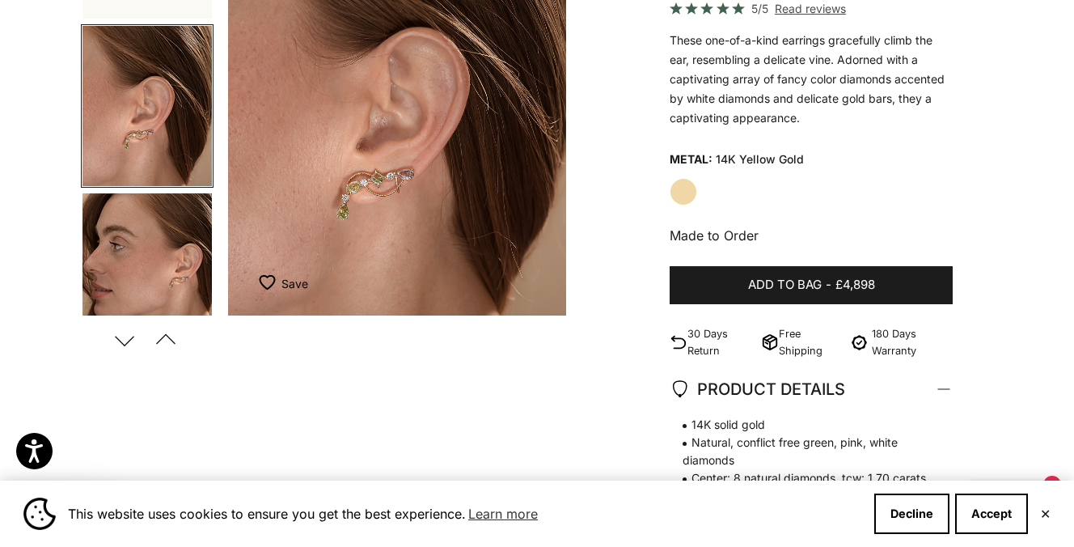
scroll to position [0, 719]
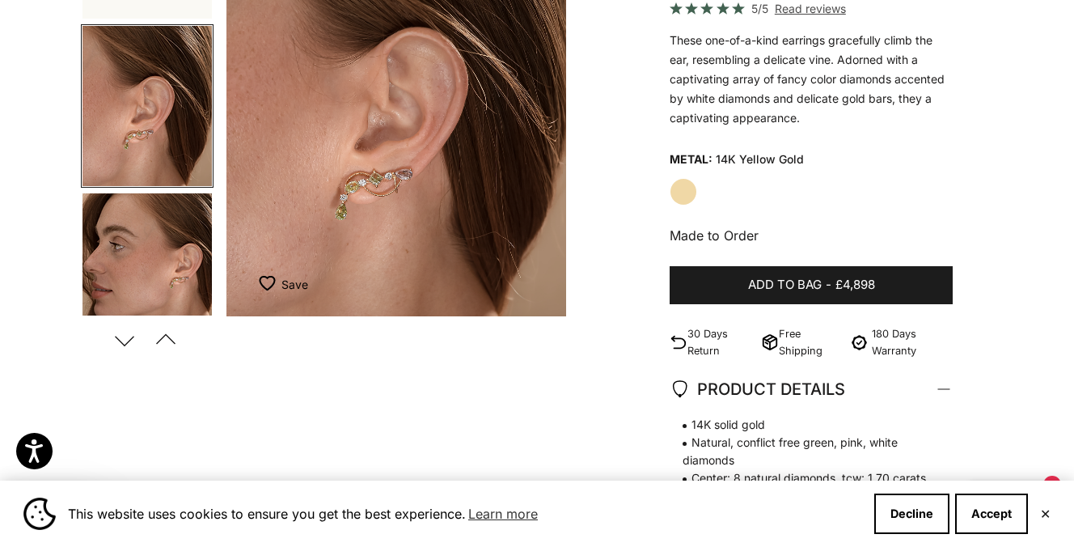
click at [382, 205] on img "Item 3 of 11" at bounding box center [396, 106] width 340 height 420
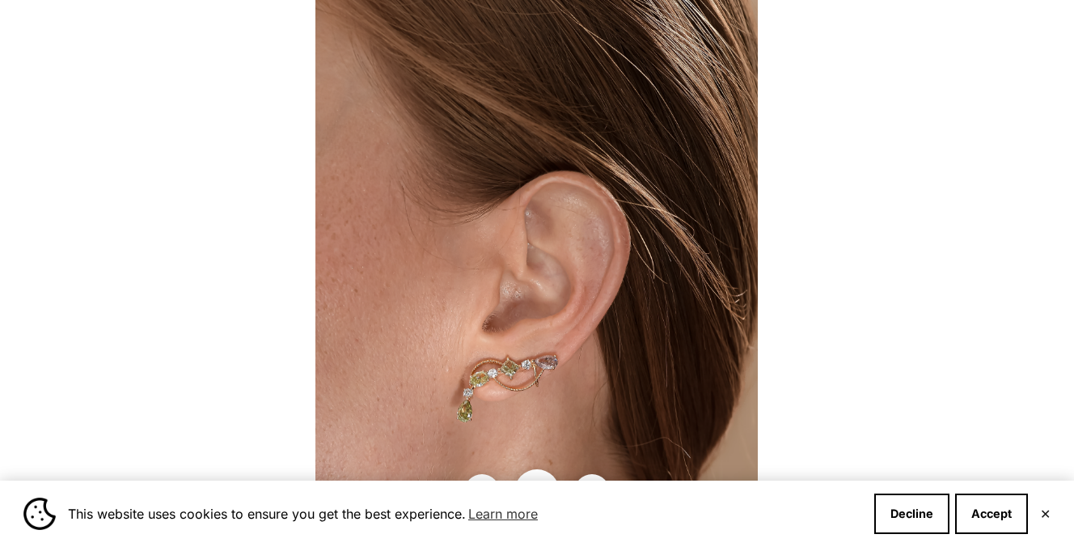
click at [545, 368] on img at bounding box center [536, 273] width 442 height 547
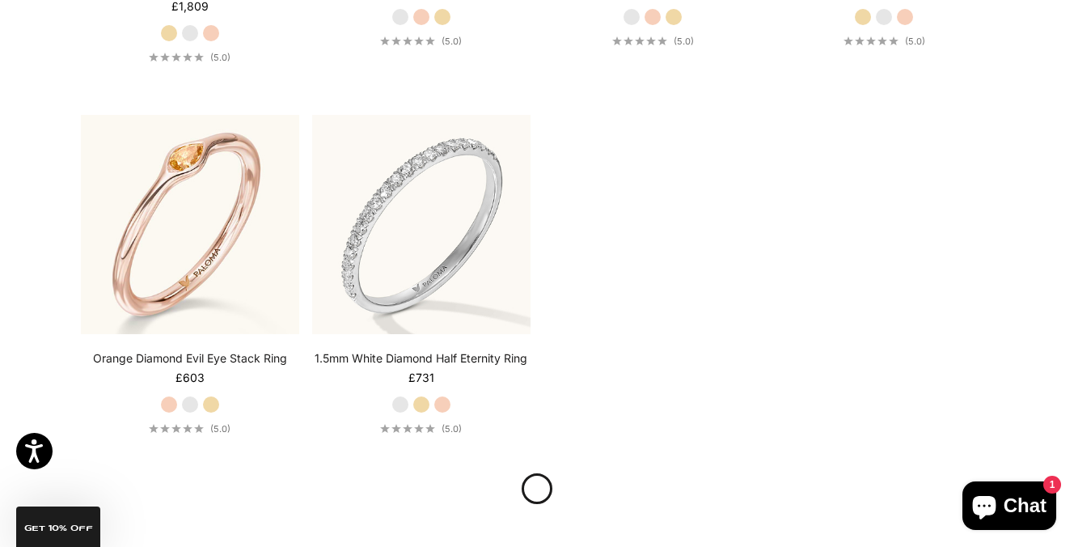
scroll to position [4476, 0]
